Goal: Navigation & Orientation: Find specific page/section

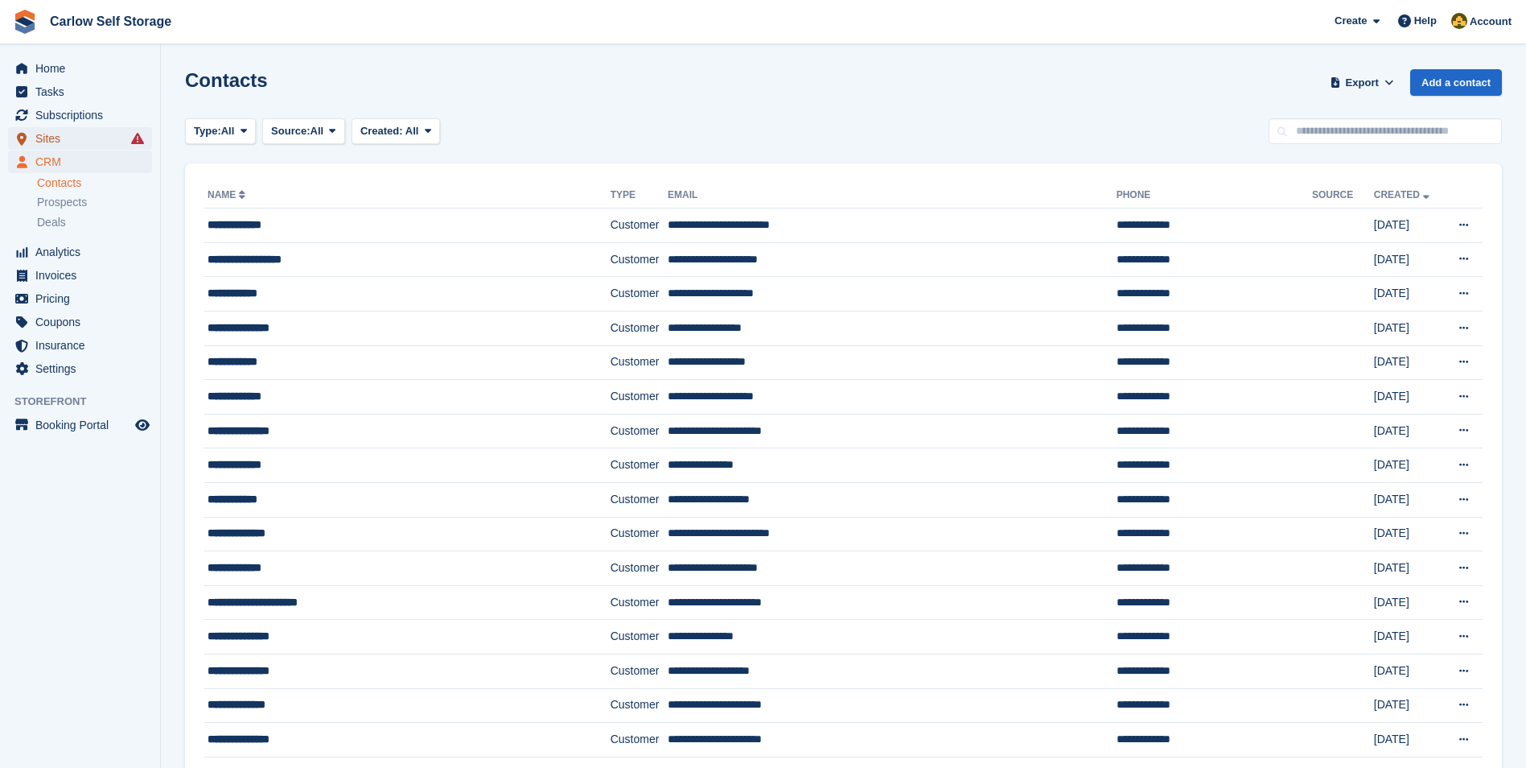
click at [64, 138] on span "Sites" at bounding box center [83, 138] width 97 height 23
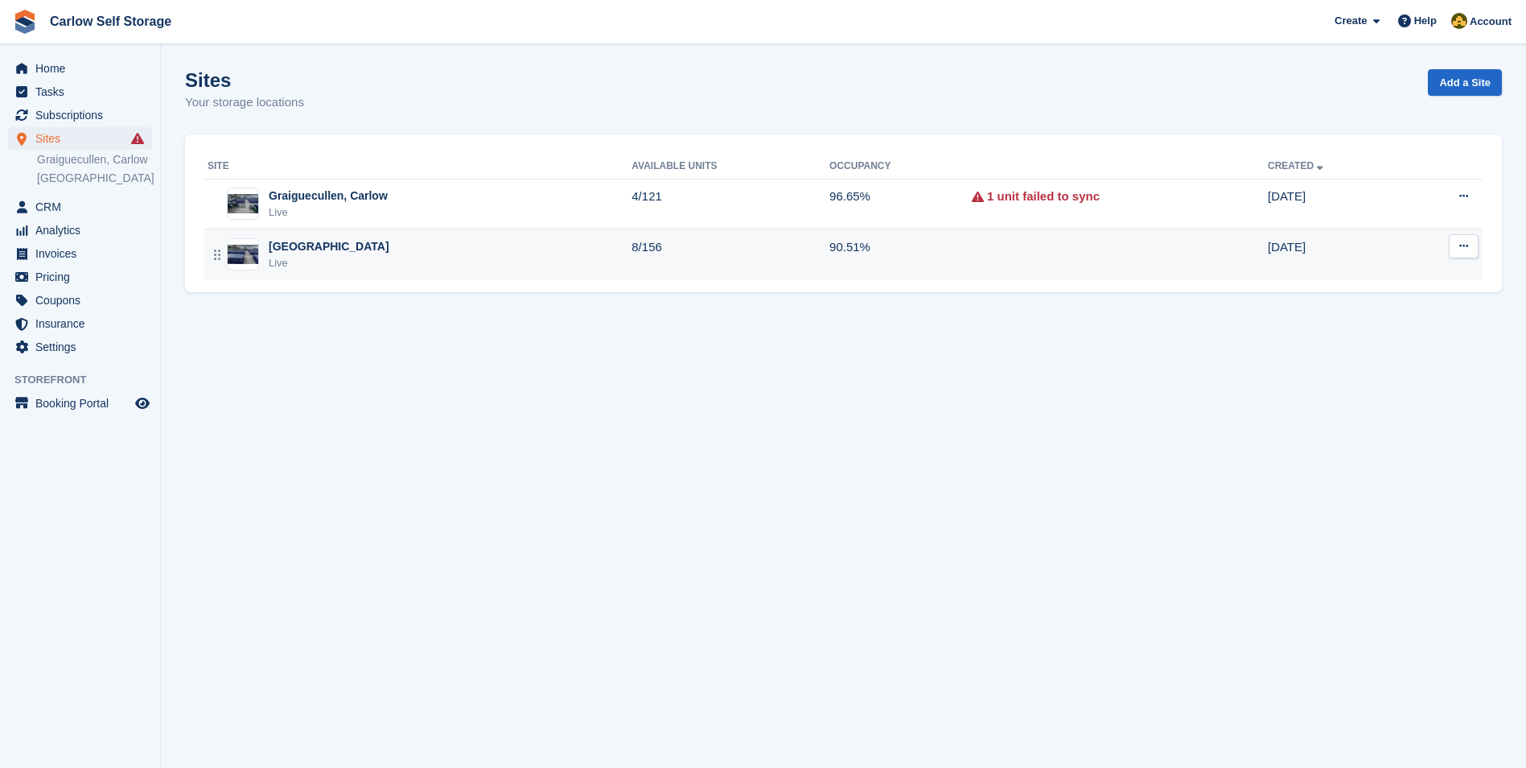
click at [391, 245] on div "Dublin Road, Carlow Live" at bounding box center [420, 254] width 424 height 33
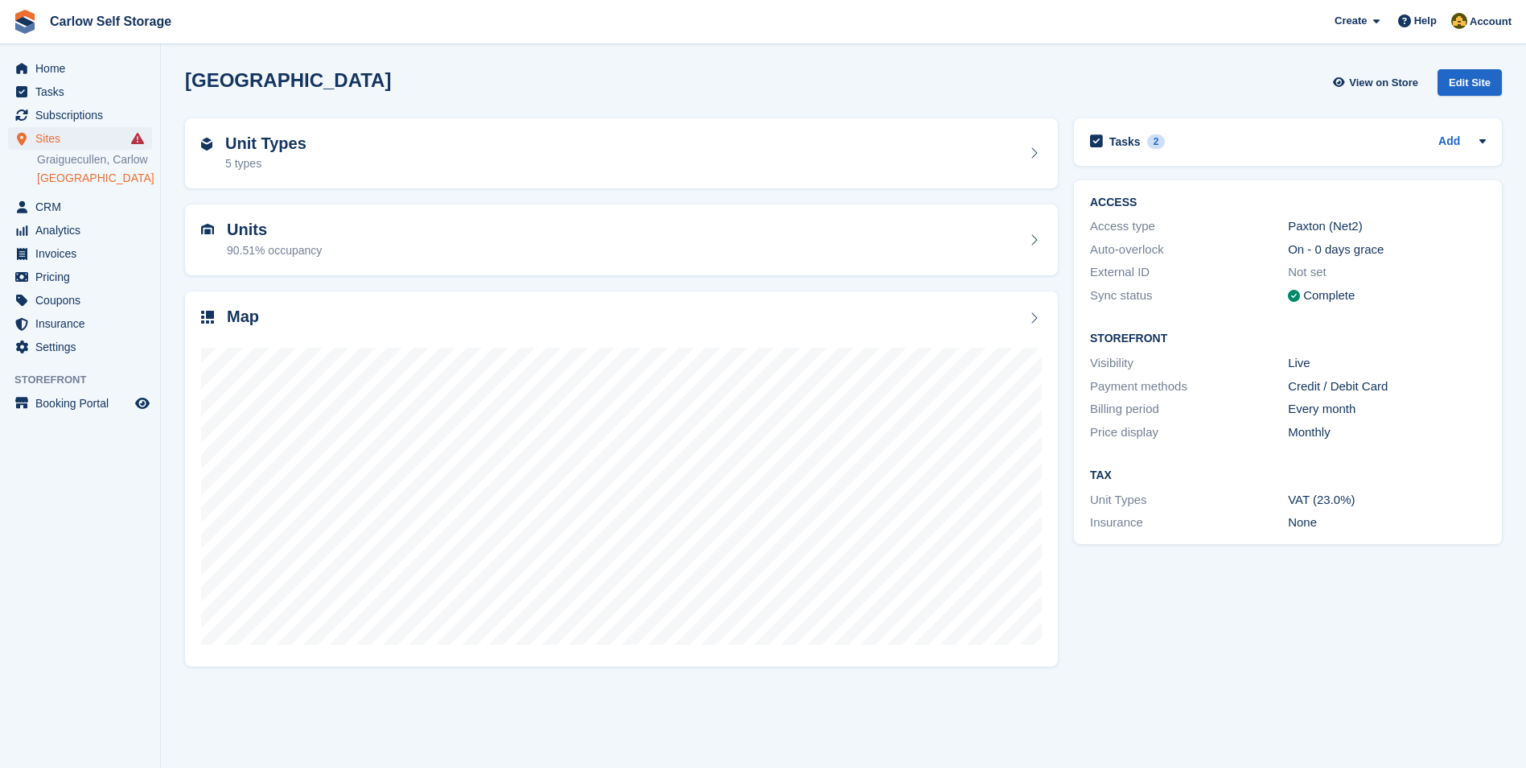
click at [92, 180] on link "[GEOGRAPHIC_DATA]" at bounding box center [94, 178] width 115 height 15
